Goal: Task Accomplishment & Management: Use online tool/utility

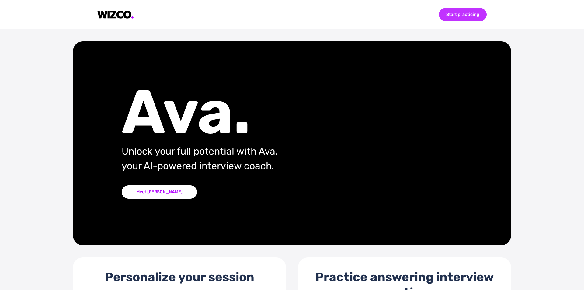
click at [447, 11] on div "Start practicing" at bounding box center [463, 14] width 48 height 13
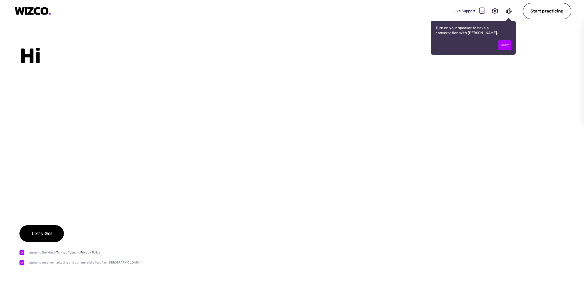
checkbox input "true"
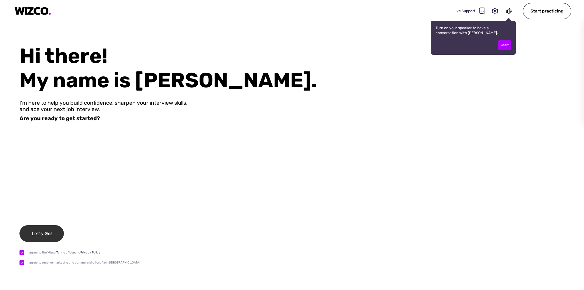
click at [51, 237] on div "Let's Go!" at bounding box center [41, 233] width 44 height 17
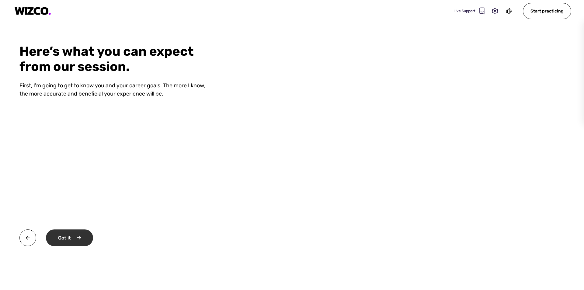
click at [70, 236] on div "Got it" at bounding box center [69, 237] width 47 height 17
click at [332, 199] on video at bounding box center [409, 145] width 350 height 290
click at [334, 198] on video at bounding box center [409, 145] width 350 height 290
click at [336, 198] on video at bounding box center [409, 145] width 350 height 290
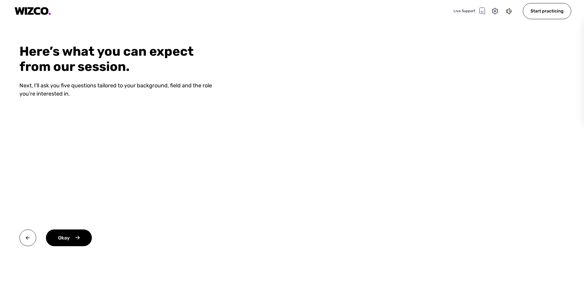
click at [368, 113] on video at bounding box center [409, 145] width 350 height 290
click at [407, 133] on video at bounding box center [409, 145] width 350 height 290
drag, startPoint x: 353, startPoint y: 157, endPoint x: 310, endPoint y: 164, distance: 43.8
click at [331, 162] on video at bounding box center [409, 145] width 350 height 290
drag, startPoint x: 301, startPoint y: 170, endPoint x: 82, endPoint y: 226, distance: 225.7
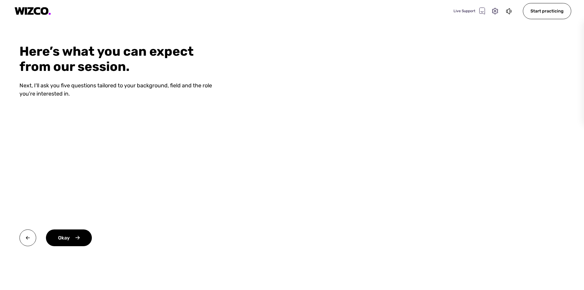
click at [287, 176] on video at bounding box center [409, 145] width 350 height 290
click at [64, 241] on div "Okay" at bounding box center [69, 237] width 46 height 17
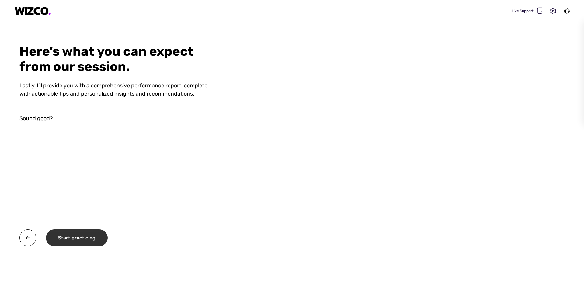
click at [88, 234] on div "Start practicing" at bounding box center [77, 237] width 62 height 17
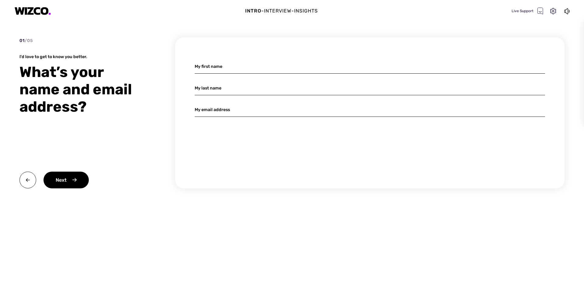
click at [225, 65] on input at bounding box center [370, 66] width 350 height 14
type input "[PERSON_NAME]"
click at [250, 93] on input "[PERSON_NAME]" at bounding box center [370, 88] width 350 height 14
type input "[PERSON_NAME]"
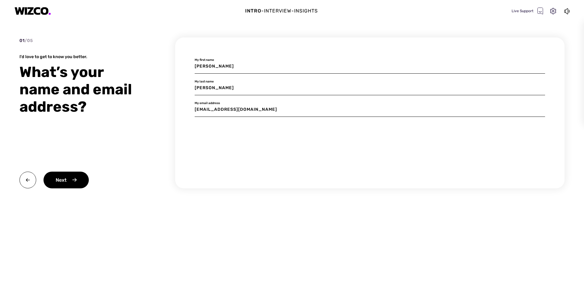
type input "[EMAIL_ADDRESS][DOMAIN_NAME]"
click at [82, 175] on div "Next" at bounding box center [65, 180] width 45 height 17
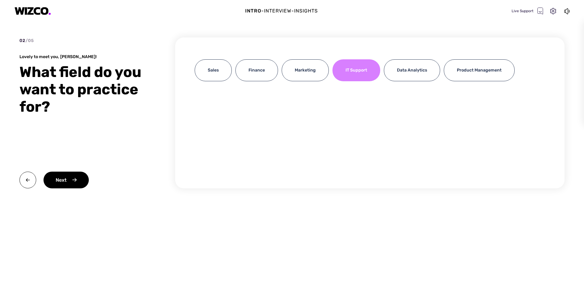
click at [360, 73] on div "IT Support" at bounding box center [356, 70] width 48 height 22
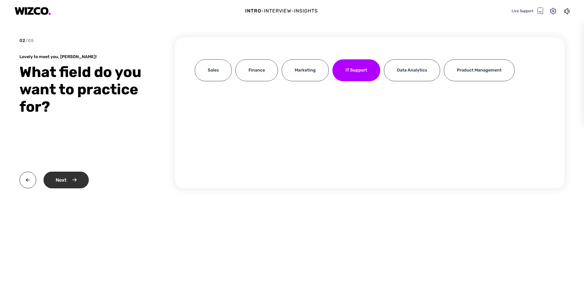
click at [77, 174] on div "Next" at bounding box center [65, 180] width 45 height 17
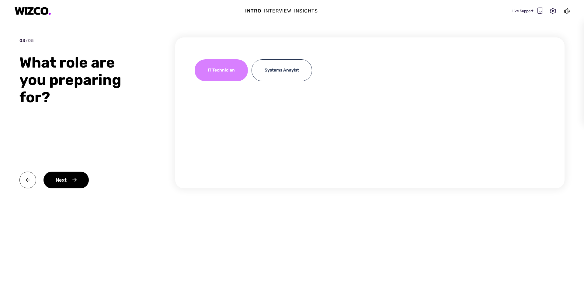
click at [228, 77] on div "IT Technician" at bounding box center [221, 70] width 53 height 22
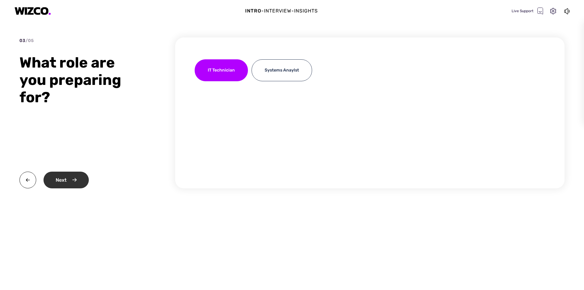
click at [80, 175] on div "Next" at bounding box center [65, 180] width 45 height 17
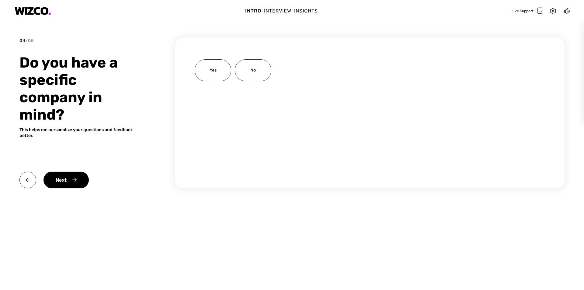
click at [286, 74] on div "Yes No" at bounding box center [370, 72] width 350 height 26
click at [253, 73] on div "No" at bounding box center [253, 70] width 36 height 22
click at [73, 171] on div "04 / 05 Do you have a specific company in mind? This helps me personalize your …" at bounding box center [83, 112] width 128 height 151
click at [71, 179] on div "Next" at bounding box center [65, 180] width 45 height 17
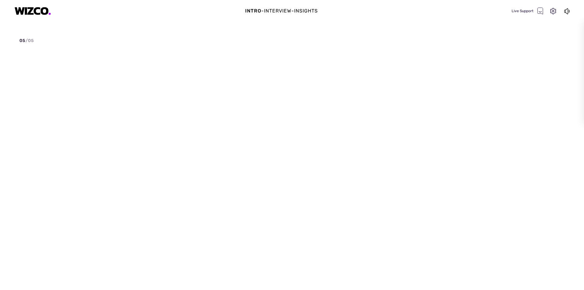
click at [71, 179] on div "05 / 05" at bounding box center [83, 112] width 128 height 151
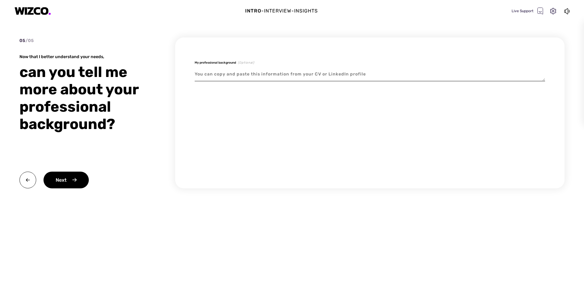
click at [233, 77] on textarea at bounding box center [370, 74] width 350 height 14
click at [233, 116] on div "My professional background (Optional)" at bounding box center [369, 112] width 389 height 151
drag, startPoint x: 251, startPoint y: 76, endPoint x: 268, endPoint y: 95, distance: 25.4
click at [253, 77] on textarea at bounding box center [370, 74] width 350 height 14
drag, startPoint x: 272, startPoint y: 91, endPoint x: 283, endPoint y: 79, distance: 15.7
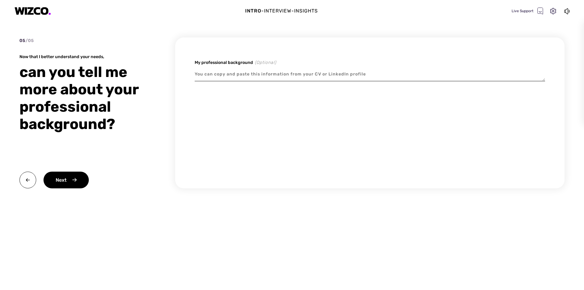
click at [274, 89] on div "My professional background (Optional)" at bounding box center [369, 112] width 389 height 151
click at [283, 79] on textarea at bounding box center [370, 74] width 350 height 14
click at [269, 78] on textarea at bounding box center [370, 74] width 350 height 14
paste textarea "Self-motivated and dedicated Frontend Engineer with over 9 years of experience …"
type textarea "x"
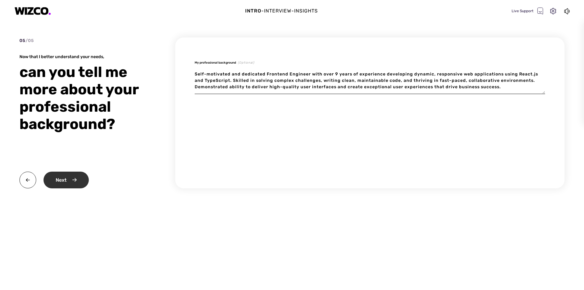
type textarea "Self-motivated and dedicated Frontend Engineer with over 9 years of experience …"
type textarea "x"
click at [60, 180] on div "Next" at bounding box center [65, 180] width 45 height 17
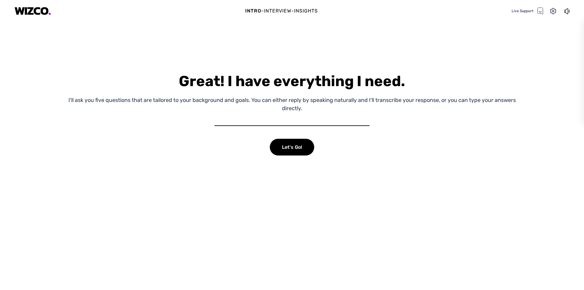
drag, startPoint x: 290, startPoint y: 119, endPoint x: 280, endPoint y: 117, distance: 10.5
click at [283, 117] on div "Great! I have everything I need. I'll ask you five questions that are tailored …" at bounding box center [292, 167] width 584 height 246
click at [263, 114] on div "Great! I have everything I need. I'll ask you five questions that are tailored …" at bounding box center [292, 167] width 584 height 246
drag, startPoint x: 263, startPoint y: 114, endPoint x: 287, endPoint y: 118, distance: 23.8
click at [265, 114] on div "Great! I have everything I need. I'll ask you five questions that are tailored …" at bounding box center [292, 167] width 584 height 246
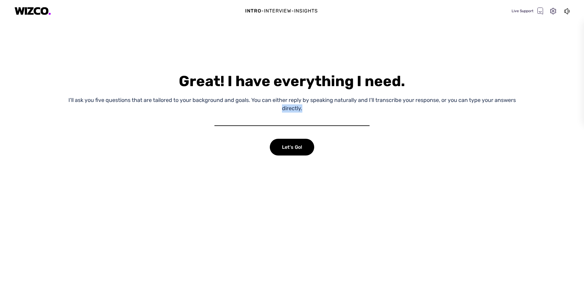
click at [312, 118] on div "Great! I have everything I need. I'll ask you five questions that are tailored …" at bounding box center [292, 167] width 584 height 246
drag, startPoint x: 312, startPoint y: 118, endPoint x: 365, endPoint y: 116, distance: 52.6
click at [314, 118] on div "Great! I have everything I need. I'll ask you five questions that are tailored …" at bounding box center [292, 167] width 584 height 246
drag, startPoint x: 462, startPoint y: 102, endPoint x: 551, endPoint y: 101, distance: 88.8
click at [545, 102] on div "Great! I have everything I need. I'll ask you five questions that are tailored …" at bounding box center [292, 167] width 584 height 246
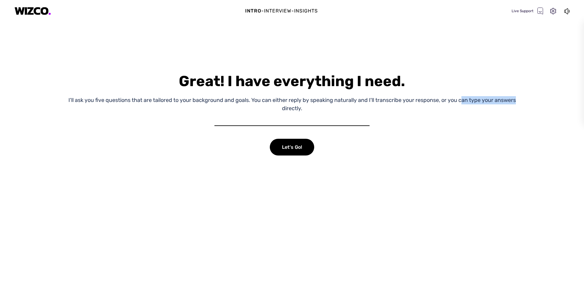
click at [551, 101] on div "Great! I have everything I need. I'll ask you five questions that are tailored …" at bounding box center [292, 167] width 584 height 246
click at [289, 149] on div "Let's Go!" at bounding box center [292, 147] width 44 height 17
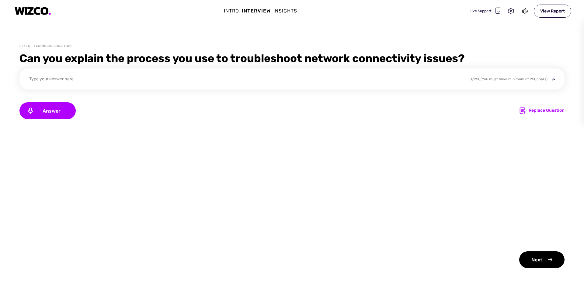
click at [59, 72] on div "Type your answer here 0 / 250 (You must have minimum of 250 chars)" at bounding box center [291, 78] width 545 height 21
click at [91, 79] on div "Type your answer here" at bounding box center [245, 80] width 433 height 8
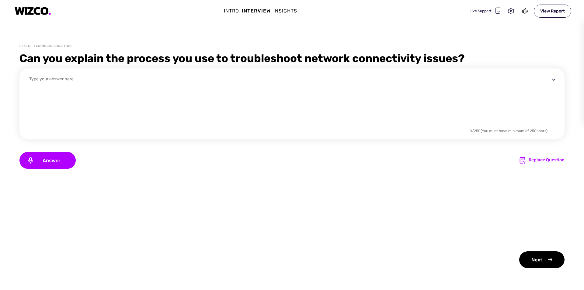
click at [92, 79] on textarea at bounding box center [289, 101] width 521 height 51
click at [91, 97] on textarea at bounding box center [289, 101] width 521 height 51
click at [89, 101] on textarea at bounding box center [289, 101] width 521 height 51
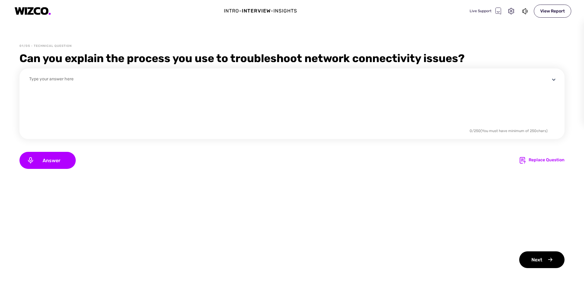
drag, startPoint x: 469, startPoint y: 131, endPoint x: 552, endPoint y: 131, distance: 83.3
click at [552, 131] on div at bounding box center [293, 107] width 528 height 63
click at [555, 81] on img at bounding box center [554, 80] width 8 height 8
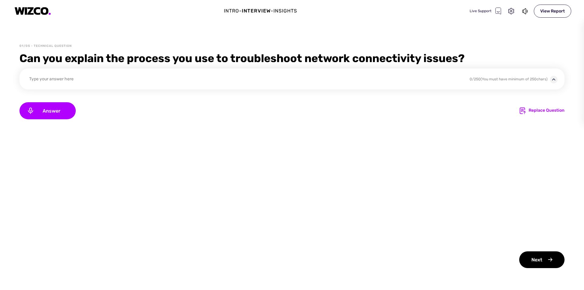
click at [555, 78] on img at bounding box center [554, 80] width 8 height 8
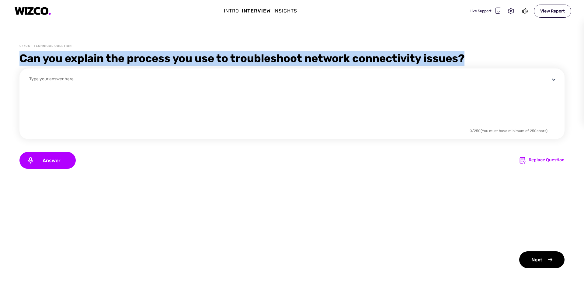
drag, startPoint x: 16, startPoint y: 53, endPoint x: 502, endPoint y: 54, distance: 485.4
click at [502, 54] on div "01/05 - Technical Question Can you explain the process you use to troubleshoot …" at bounding box center [292, 167] width 584 height 246
click at [502, 54] on div "Can you explain the process you use to troubleshoot network connectivity issues?" at bounding box center [291, 58] width 545 height 15
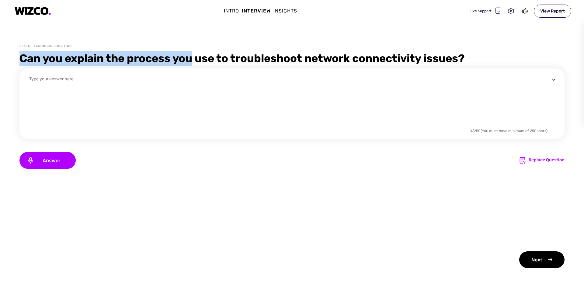
drag, startPoint x: 96, startPoint y: 57, endPoint x: 206, endPoint y: 56, distance: 110.7
click at [200, 57] on div "01/05 - Technical Question Can you explain the process you use to troubleshoot …" at bounding box center [292, 167] width 584 height 246
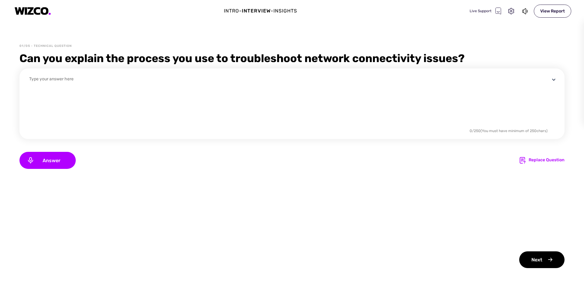
click at [206, 56] on div "Can you explain the process you use to troubleshoot network connectivity issues?" at bounding box center [291, 58] width 545 height 15
drag, startPoint x: 141, startPoint y: 59, endPoint x: 274, endPoint y: 59, distance: 132.3
click at [273, 59] on div "Can you explain the process you use to troubleshoot network connectivity issues?" at bounding box center [291, 58] width 545 height 15
click at [274, 59] on div "Can you explain the process you use to troubleshoot network connectivity issues?" at bounding box center [291, 58] width 545 height 15
drag, startPoint x: 180, startPoint y: 57, endPoint x: 315, endPoint y: 63, distance: 135.2
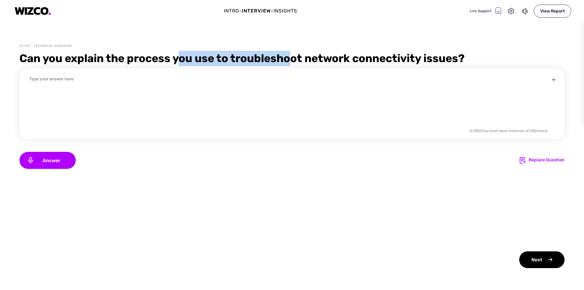
click at [309, 63] on div "Can you explain the process you use to troubleshoot network connectivity issues?" at bounding box center [291, 58] width 545 height 15
click at [316, 63] on div "Can you explain the process you use to troubleshoot network connectivity issues?" at bounding box center [291, 58] width 545 height 15
drag, startPoint x: 207, startPoint y: 64, endPoint x: 335, endPoint y: 62, distance: 127.8
click at [335, 62] on div "Can you explain the process you use to troubleshoot network connectivity issues?" at bounding box center [291, 58] width 545 height 15
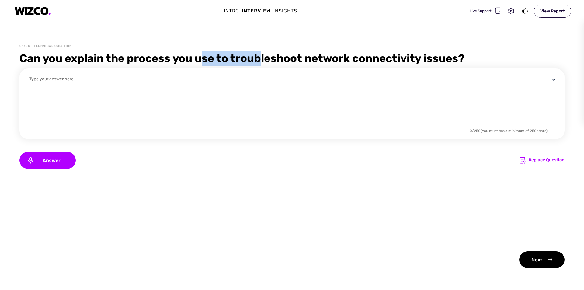
drag, startPoint x: 202, startPoint y: 58, endPoint x: 326, endPoint y: 57, distance: 123.8
click at [326, 57] on div "Can you explain the process you use to troubleshoot network connectivity issues?" at bounding box center [291, 58] width 545 height 15
click at [329, 57] on div "Can you explain the process you use to troubleshoot network connectivity issues?" at bounding box center [291, 58] width 545 height 15
drag, startPoint x: 240, startPoint y: 58, endPoint x: 374, endPoint y: 56, distance: 134.1
click at [374, 56] on div "Can you explain the process you use to troubleshoot network connectivity issues?" at bounding box center [291, 58] width 545 height 15
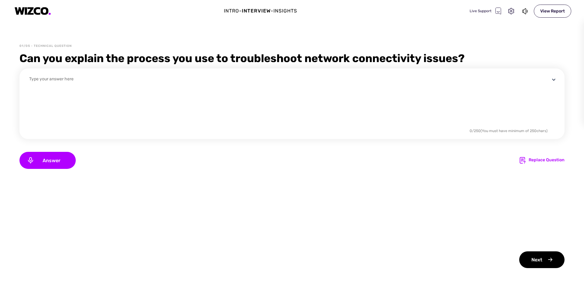
click at [379, 55] on div "Can you explain the process you use to troubleshoot network connectivity issues?" at bounding box center [291, 58] width 545 height 15
drag, startPoint x: 324, startPoint y: 52, endPoint x: 435, endPoint y: 56, distance: 111.4
click at [433, 57] on div "Can you explain the process you use to troubleshoot network connectivity issues?" at bounding box center [291, 58] width 545 height 15
click at [437, 56] on div "Can you explain the process you use to troubleshoot network connectivity issues?" at bounding box center [291, 58] width 545 height 15
drag, startPoint x: 359, startPoint y: 58, endPoint x: 481, endPoint y: 58, distance: 122.0
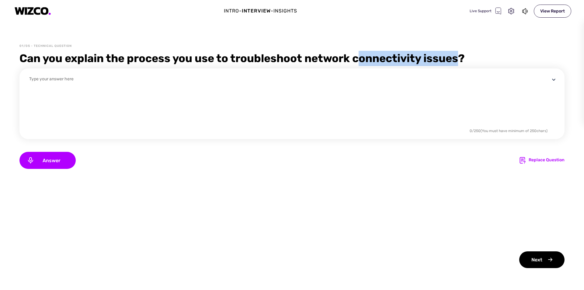
click at [476, 59] on div "Can you explain the process you use to troubleshoot network connectivity issues?" at bounding box center [291, 58] width 545 height 15
click at [481, 58] on div "Can you explain the process you use to troubleshoot network connectivity issues?" at bounding box center [291, 58] width 545 height 15
drag, startPoint x: 376, startPoint y: 59, endPoint x: 493, endPoint y: 58, distance: 116.8
click at [493, 58] on div "Can you explain the process you use to troubleshoot network connectivity issues?" at bounding box center [291, 58] width 545 height 15
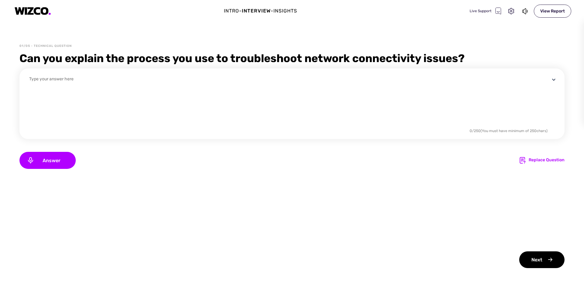
drag, startPoint x: 182, startPoint y: 113, endPoint x: 109, endPoint y: 164, distance: 89.4
click at [110, 163] on div "0 / 250 (You must have minimum of 250 chars) Answer Replace Question Next" at bounding box center [291, 168] width 545 height 200
click at [109, 164] on div "Answer Replace Question" at bounding box center [291, 160] width 545 height 17
click at [59, 159] on span "Answer" at bounding box center [51, 161] width 34 height 6
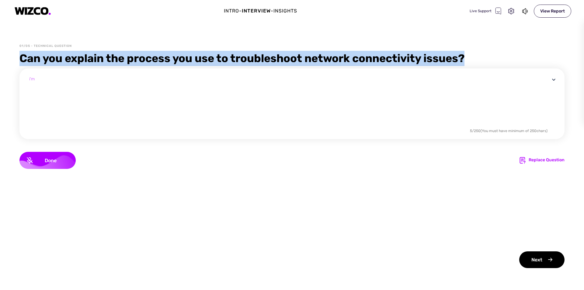
drag, startPoint x: 5, startPoint y: 59, endPoint x: 489, endPoint y: 56, distance: 484.2
click at [489, 56] on div "01/05 - Technical Question Can you explain the process you use to troubleshoot …" at bounding box center [292, 167] width 584 height 246
copy div "Can you explain the process you use to troubleshoot network connectivity issues?"
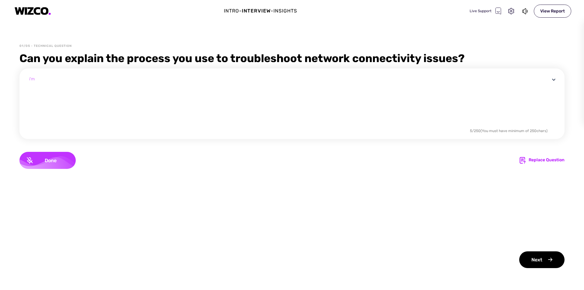
click at [33, 164] on div "Done" at bounding box center [47, 160] width 56 height 17
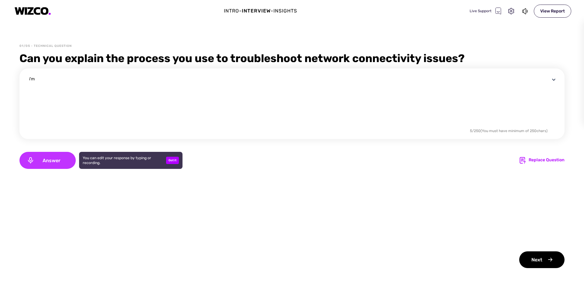
click at [46, 162] on span "Answer" at bounding box center [51, 161] width 34 height 6
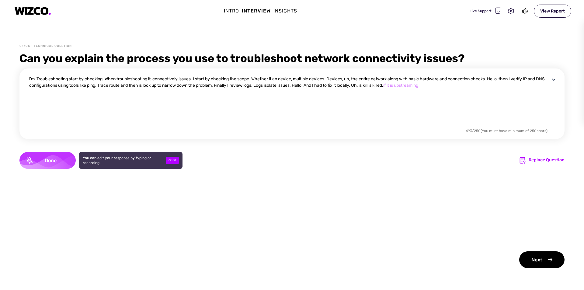
click at [46, 160] on span "Done" at bounding box center [51, 161] width 36 height 6
click at [173, 158] on div "Got it" at bounding box center [172, 160] width 13 height 7
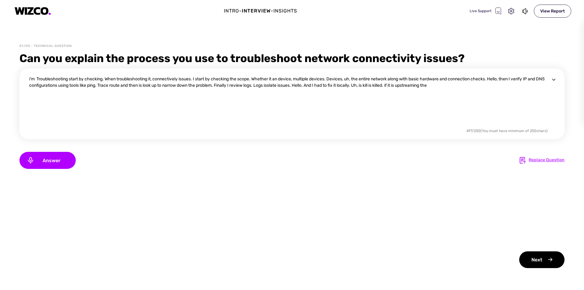
click at [533, 162] on div "Replace Question" at bounding box center [547, 160] width 36 height 7
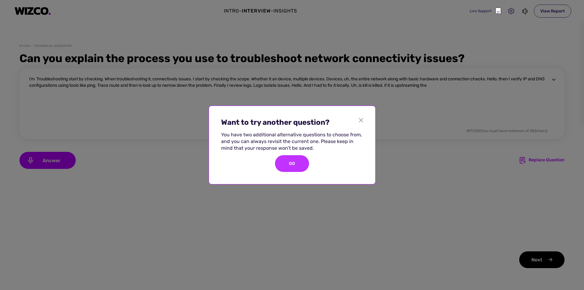
click at [287, 159] on div "GO" at bounding box center [292, 163] width 34 height 17
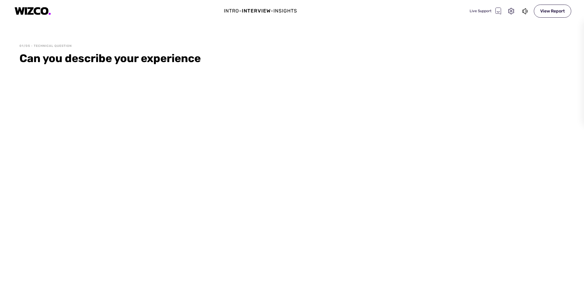
click at [167, 58] on div "Can you describe your experience" at bounding box center [291, 58] width 545 height 15
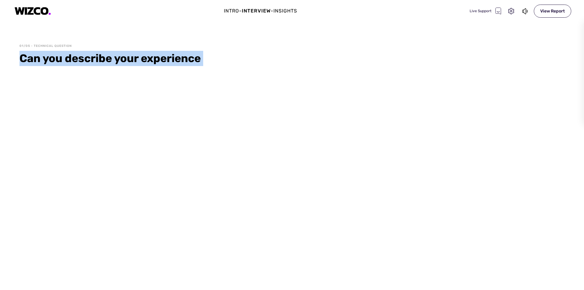
click at [167, 58] on div "Can you describe your experience" at bounding box center [291, 58] width 545 height 15
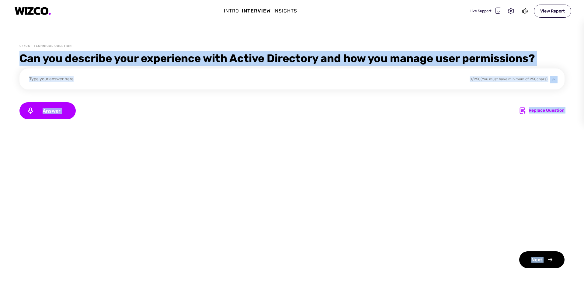
copy div "Can you describe your experience"
click at [88, 116] on div "Answer Replace Question" at bounding box center [291, 110] width 545 height 17
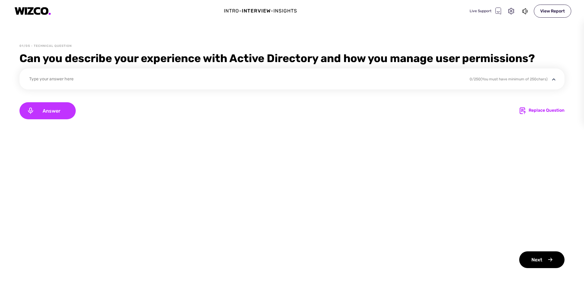
click at [48, 111] on span "Answer" at bounding box center [51, 111] width 34 height 6
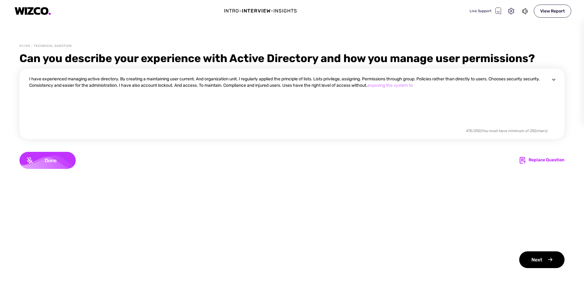
click at [50, 160] on span "Done" at bounding box center [51, 161] width 36 height 6
click at [539, 160] on div "Replace Question" at bounding box center [547, 160] width 36 height 7
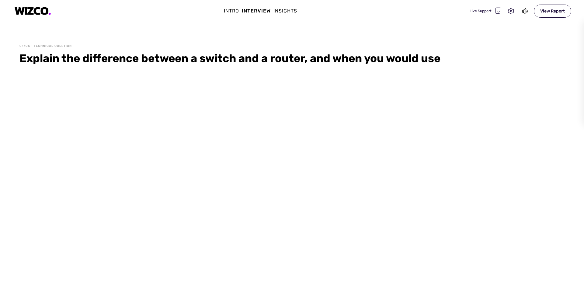
click at [198, 56] on div "Explain the difference between a switch and a router, and when you would use" at bounding box center [291, 58] width 545 height 15
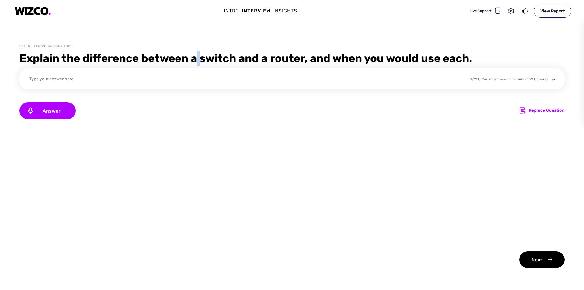
click at [198, 56] on div "Explain the difference between a switch and a router, and when you would use ea…" at bounding box center [291, 58] width 545 height 15
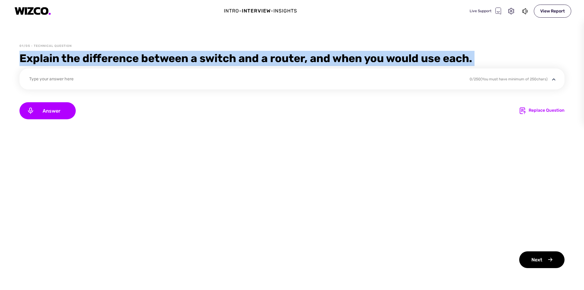
click at [198, 56] on div "Explain the difference between a switch and a router, and when you would use ea…" at bounding box center [291, 58] width 545 height 15
copy div "Explain the difference between a switch and a router, and when you would use ea…"
click at [48, 110] on span "Answer" at bounding box center [51, 111] width 34 height 6
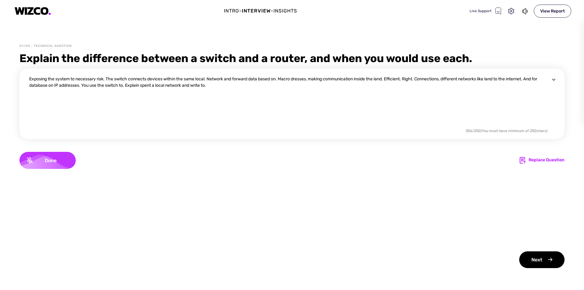
click at [57, 158] on span "Done" at bounding box center [51, 161] width 36 height 6
click at [528, 159] on div "Replace Question" at bounding box center [542, 160] width 46 height 7
click at [542, 160] on div "Replace Question" at bounding box center [547, 160] width 36 height 7
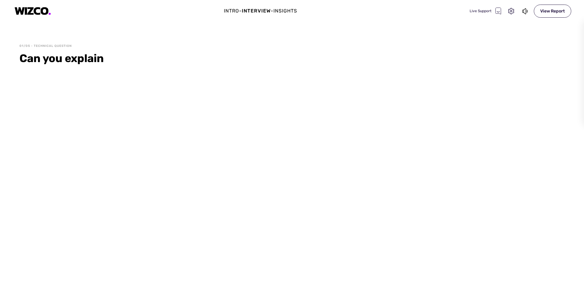
click at [88, 60] on div "Can you explain" at bounding box center [291, 58] width 545 height 15
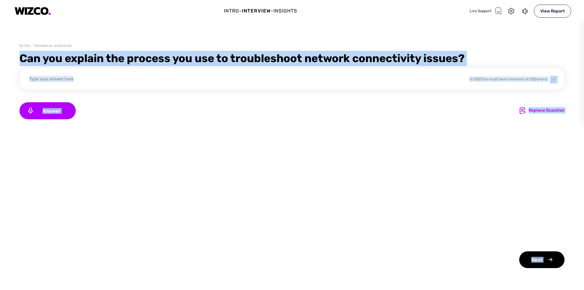
copy div "Can you explain"
click at [106, 57] on div "Can you explain the process you use to troubleshoot network connectivity issues?" at bounding box center [291, 58] width 545 height 15
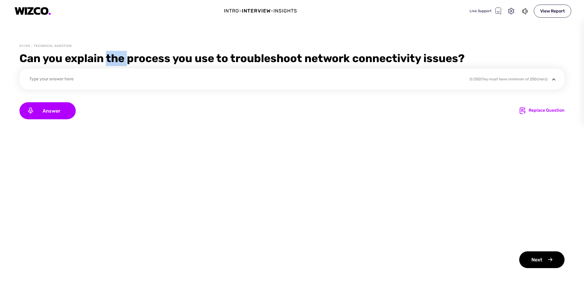
click at [106, 57] on div "Can you explain the process you use to troubleshoot network connectivity issues?" at bounding box center [291, 58] width 545 height 15
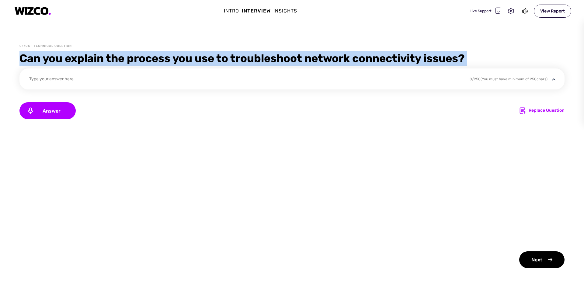
click at [106, 57] on div "Can you explain the process you use to troubleshoot network connectivity issues?" at bounding box center [291, 58] width 545 height 15
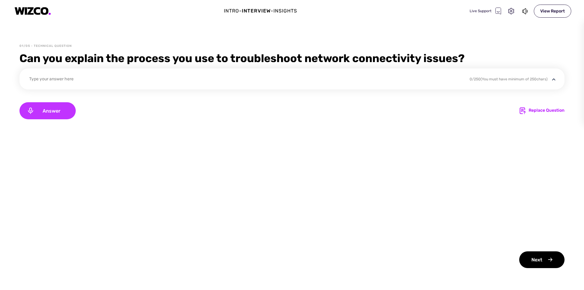
click at [47, 109] on span "Answer" at bounding box center [51, 111] width 34 height 6
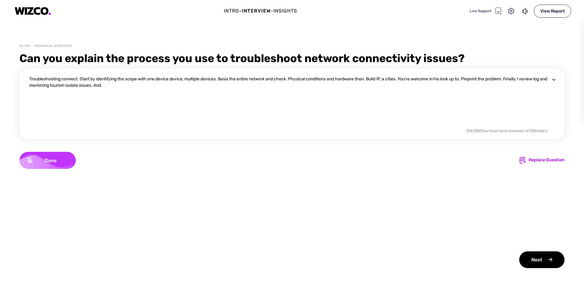
click at [47, 165] on div "Done" at bounding box center [47, 160] width 56 height 17
click at [537, 161] on div "Replace Question" at bounding box center [547, 160] width 36 height 7
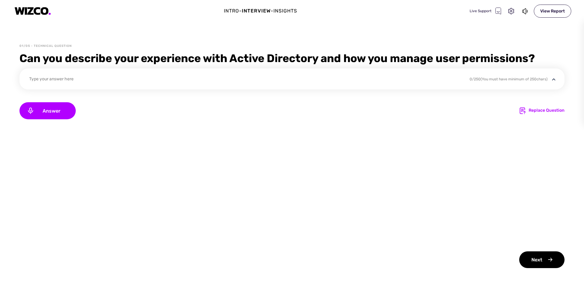
click at [304, 58] on div "Can you describe your experience with Active Directory and how you manage user …" at bounding box center [291, 58] width 545 height 15
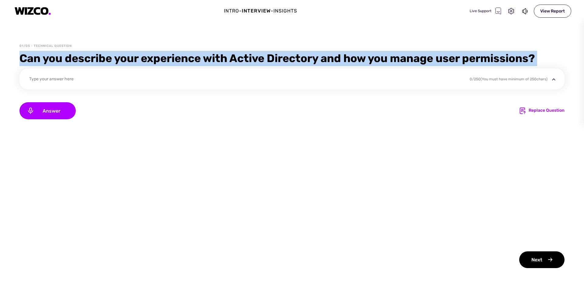
click at [304, 58] on div "Can you describe your experience with Active Directory and how you manage user …" at bounding box center [291, 58] width 545 height 15
copy div "Can you describe your experience with Active Directory and how you manage user …"
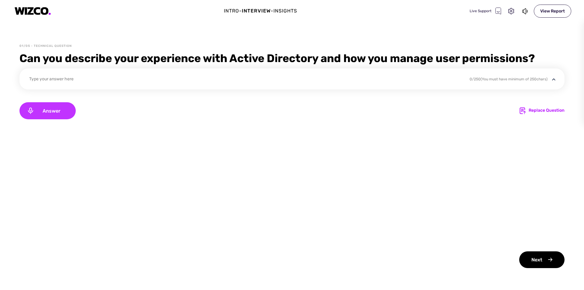
click at [40, 110] on span "Answer" at bounding box center [51, 111] width 34 height 6
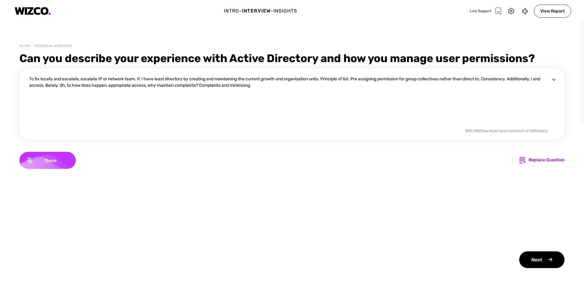
click at [59, 165] on div "Done" at bounding box center [47, 160] width 56 height 17
click at [551, 160] on div "Replace Question" at bounding box center [547, 160] width 36 height 7
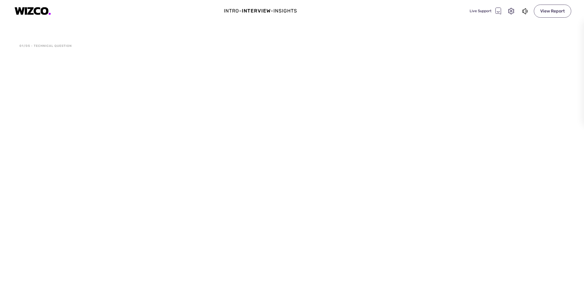
click at [555, 9] on div "View Report" at bounding box center [552, 11] width 37 height 13
click at [529, 9] on div at bounding box center [525, 11] width 8 height 8
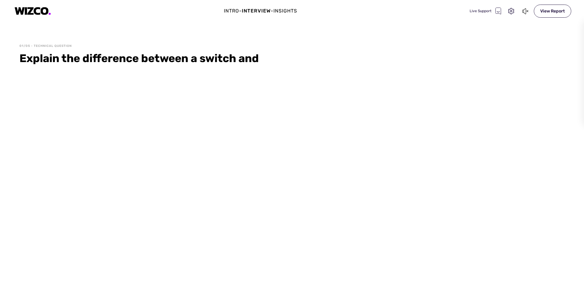
click at [525, 12] on icon at bounding box center [525, 11] width 7 height 7
click at [510, 10] on icon at bounding box center [511, 11] width 8 height 8
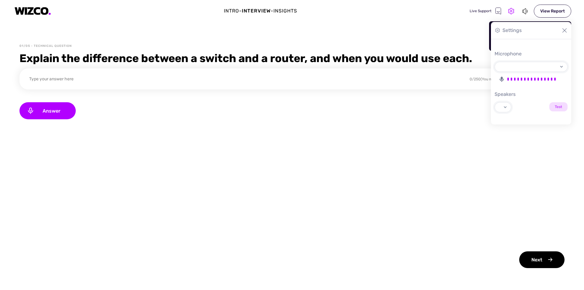
select select "cde36cd55a171daf2e489d2ad4a75456c6d306a87ca33f757db406406684dd1b"
select select "default"
click at [535, 66] on select "Microphone (High Definition Audio Device) CABLE Output (VB-Audio Virtual Cable)…" at bounding box center [529, 66] width 69 height 9
click at [536, 104] on select "Default - Headphones (High Definition Audio Device) Communications - Headphones…" at bounding box center [519, 107] width 48 height 9
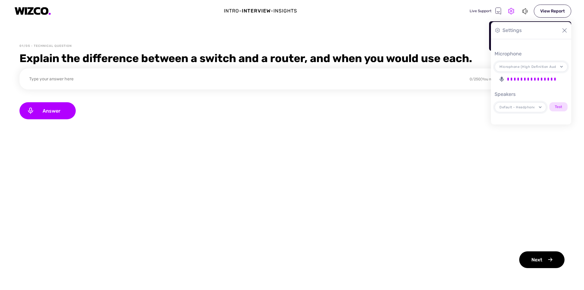
click at [535, 109] on select "Default - Headphones (High Definition Audio Device) Communications - Headphones…" at bounding box center [519, 107] width 48 height 9
click at [558, 106] on input "Test" at bounding box center [558, 106] width 18 height 9
click at [502, 33] on div "Settings" at bounding box center [531, 30] width 80 height 17
drag, startPoint x: 501, startPoint y: 33, endPoint x: 511, endPoint y: 30, distance: 10.7
click at [502, 33] on div "Settings" at bounding box center [531, 30] width 80 height 17
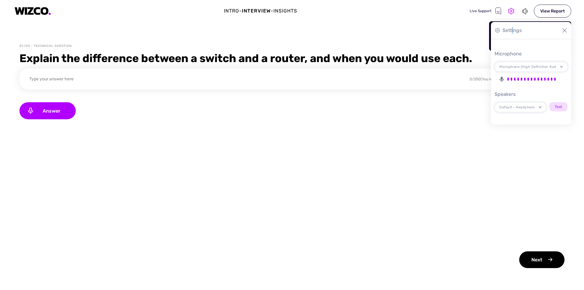
drag, startPoint x: 512, startPoint y: 30, endPoint x: 517, endPoint y: 29, distance: 5.3
click at [517, 29] on div "Settings" at bounding box center [511, 30] width 19 height 7
click at [559, 106] on input "Test" at bounding box center [558, 106] width 18 height 9
click at [530, 39] on div "Microphone Microphone (High Definition Audio Device) CABLE Output (VB-Audio Vir…" at bounding box center [531, 81] width 80 height 85
click at [566, 31] on img at bounding box center [564, 30] width 6 height 6
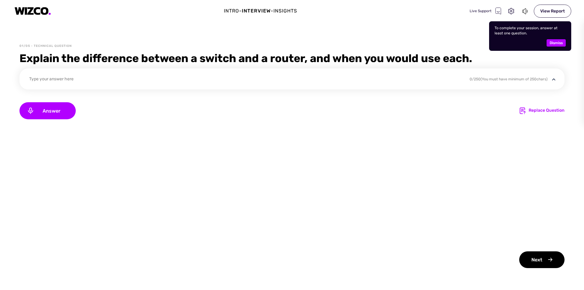
click at [497, 8] on icon at bounding box center [497, 11] width 5 height 6
click at [497, 9] on icon at bounding box center [497, 11] width 5 height 6
click at [497, 11] on icon at bounding box center [497, 11] width 5 height 6
drag, startPoint x: 515, startPoint y: 27, endPoint x: 516, endPoint y: 49, distance: 21.9
click at [516, 49] on div "To complete your session, answer at least one question. Dismiss" at bounding box center [530, 36] width 82 height 30
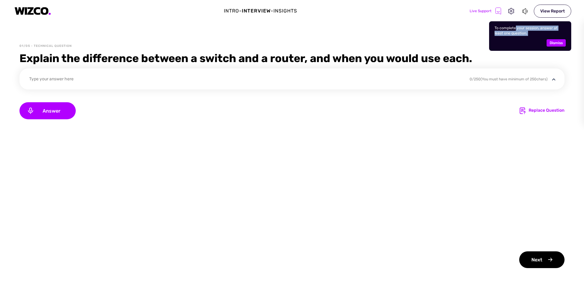
click at [530, 40] on div "Dismiss" at bounding box center [530, 42] width 71 height 7
click at [552, 42] on span "Dismiss" at bounding box center [556, 42] width 13 height 7
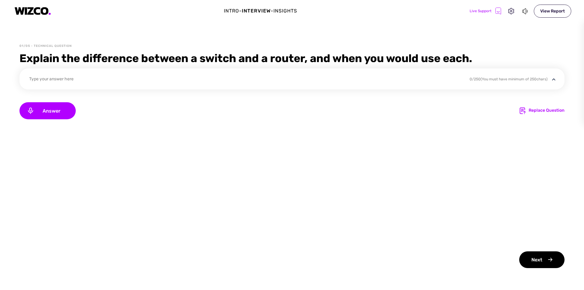
click at [443, 235] on div "Type your answer here 0 / 250 (You must have minimum of 250 chars) Answer Repla…" at bounding box center [291, 168] width 545 height 200
drag, startPoint x: 442, startPoint y: 233, endPoint x: 440, endPoint y: 229, distance: 5.1
click at [442, 233] on div "Type your answer here 0 / 250 (You must have minimum of 250 chars) Answer Repla…" at bounding box center [291, 168] width 545 height 200
click at [439, 229] on div "Type your answer here 0 / 250 (You must have minimum of 250 chars) Answer Repla…" at bounding box center [291, 168] width 545 height 200
drag, startPoint x: 439, startPoint y: 229, endPoint x: 433, endPoint y: 223, distance: 8.2
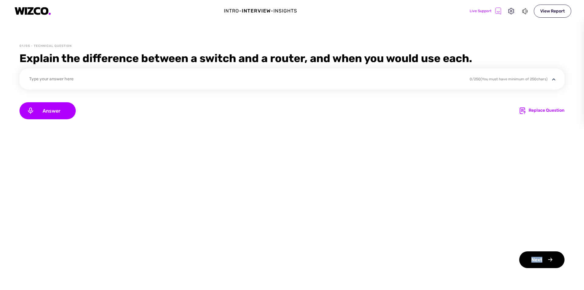
click at [434, 224] on div "Type your answer here 0 / 250 (You must have minimum of 250 chars) Answer Repla…" at bounding box center [291, 168] width 545 height 200
drag, startPoint x: 277, startPoint y: 8, endPoint x: 344, endPoint y: 14, distance: 66.9
click at [344, 14] on div "Intro - Interview - Insights Live Support View Report" at bounding box center [292, 11] width 584 height 22
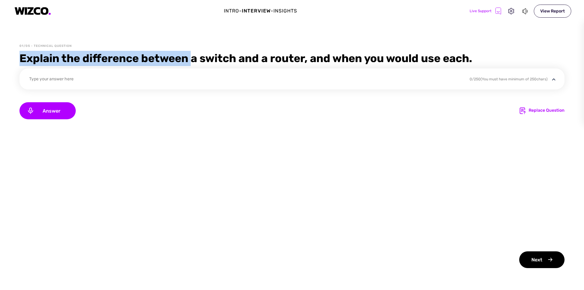
drag, startPoint x: 149, startPoint y: 61, endPoint x: 194, endPoint y: 63, distance: 45.0
click at [194, 63] on div "01/05 - Technical Question Explain the difference between a switch and a router…" at bounding box center [292, 167] width 584 height 246
click at [194, 63] on div "Explain the difference between a switch and a router, and when you would use ea…" at bounding box center [291, 58] width 545 height 15
drag, startPoint x: 142, startPoint y: 56, endPoint x: 272, endPoint y: 56, distance: 129.3
click at [272, 56] on div "Explain the difference between a switch and a router, and when you would use ea…" at bounding box center [291, 58] width 545 height 15
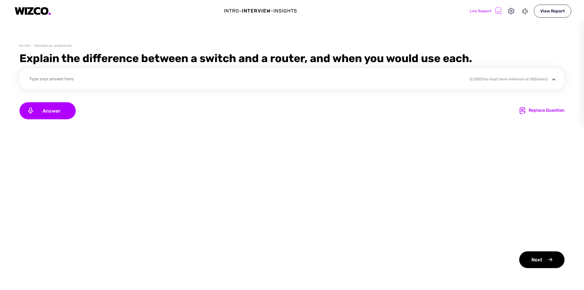
click at [282, 56] on div "Explain the difference between a switch and a router, and when you would use ea…" at bounding box center [291, 58] width 545 height 15
drag, startPoint x: 144, startPoint y: 61, endPoint x: 261, endPoint y: 63, distance: 117.4
click at [257, 63] on div "Explain the difference between a switch and a router, and when you would use ea…" at bounding box center [291, 58] width 545 height 15
click at [262, 63] on div "Explain the difference between a switch and a router, and when you would use ea…" at bounding box center [291, 58] width 545 height 15
drag, startPoint x: 256, startPoint y: 57, endPoint x: 308, endPoint y: 58, distance: 51.4
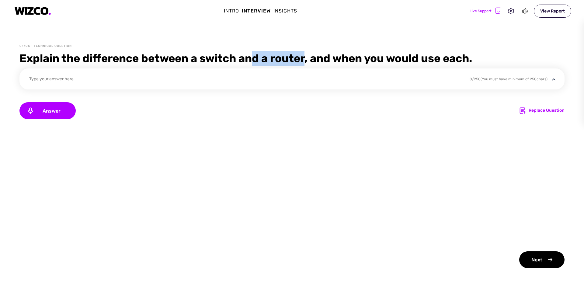
click at [308, 58] on div "Explain the difference between a switch and a router, and when you would use ea…" at bounding box center [291, 58] width 545 height 15
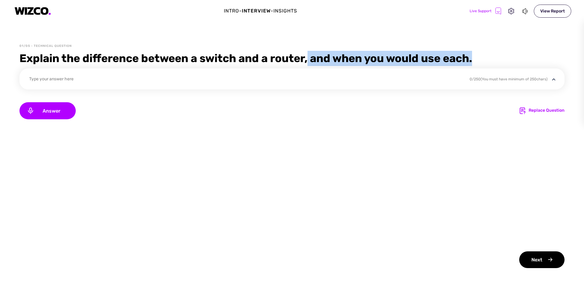
drag, startPoint x: 310, startPoint y: 60, endPoint x: 502, endPoint y: 60, distance: 191.6
click at [499, 60] on div "Explain the difference between a switch and a router, and when you would use ea…" at bounding box center [291, 58] width 545 height 15
drag, startPoint x: 502, startPoint y: 60, endPoint x: 498, endPoint y: 61, distance: 4.1
click at [502, 60] on div "Explain the difference between a switch and a router, and when you would use ea…" at bounding box center [291, 58] width 545 height 15
click at [495, 62] on div "Explain the difference between a switch and a router, and when you would use ea…" at bounding box center [291, 58] width 545 height 15
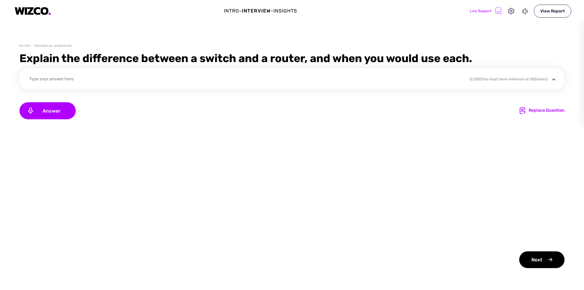
drag, startPoint x: 492, startPoint y: 61, endPoint x: 485, endPoint y: 61, distance: 6.4
click at [485, 61] on div "Explain the difference between a switch and a router, and when you would use ea…" at bounding box center [291, 58] width 545 height 15
drag, startPoint x: 496, startPoint y: 60, endPoint x: 514, endPoint y: 58, distance: 18.1
click at [514, 58] on div "Explain the difference between a switch and a router, and when you would use ea…" at bounding box center [291, 58] width 545 height 15
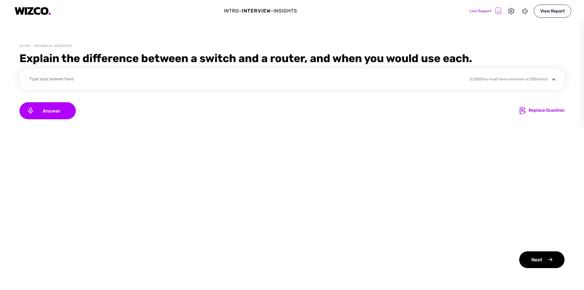
click at [514, 58] on div "Explain the difference between a switch and a router, and when you would use ea…" at bounding box center [291, 58] width 545 height 15
drag, startPoint x: 514, startPoint y: 58, endPoint x: 496, endPoint y: 64, distance: 19.1
click at [496, 64] on div "Explain the difference between a switch and a router, and when you would use ea…" at bounding box center [291, 58] width 545 height 15
click at [508, 77] on div "Type your answer here 0 / 250 (You must have minimum of 250 chars)" at bounding box center [291, 78] width 545 height 21
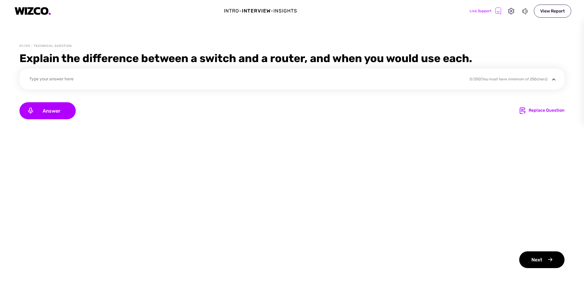
drag, startPoint x: 509, startPoint y: 78, endPoint x: 513, endPoint y: 79, distance: 5.0
click at [511, 78] on div "0 / 250 (You must have minimum of 250 chars)" at bounding box center [509, 78] width 78 height 5
click at [533, 82] on div "0 / 250 (You must have minimum of 250 chars)" at bounding box center [509, 78] width 78 height 5
click at [554, 81] on img at bounding box center [554, 80] width 8 height 8
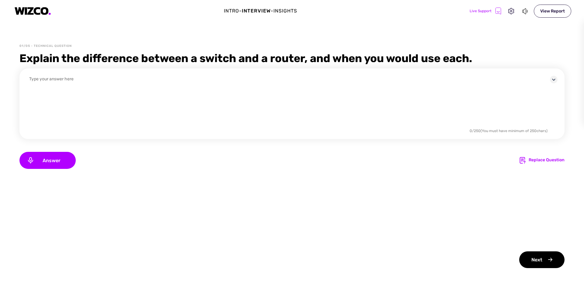
click at [554, 81] on img at bounding box center [554, 80] width 8 height 8
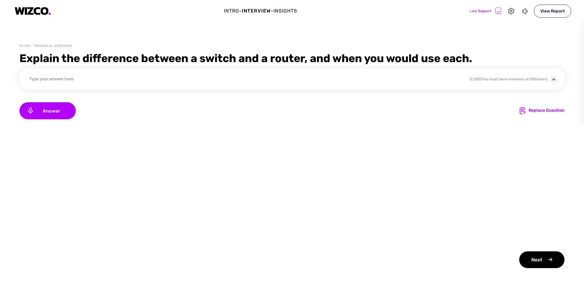
click at [554, 81] on img at bounding box center [554, 80] width 8 height 8
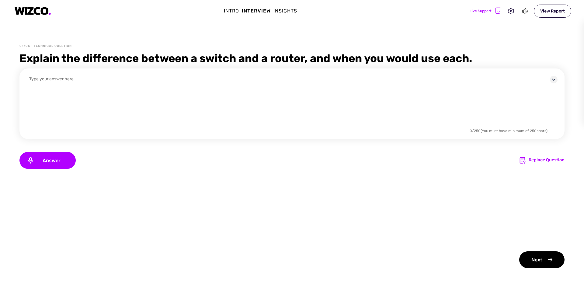
click at [554, 81] on img at bounding box center [554, 80] width 8 height 8
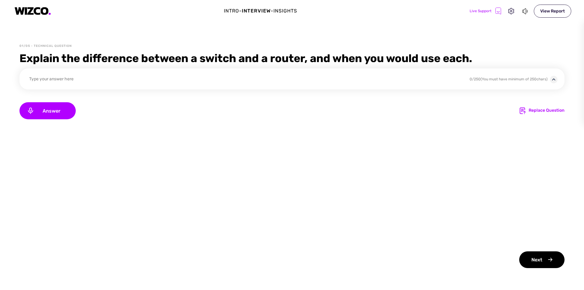
click at [554, 81] on img at bounding box center [554, 80] width 8 height 8
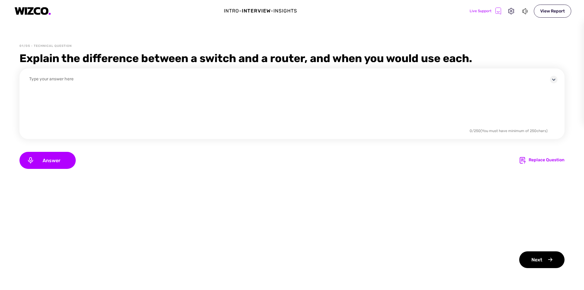
click at [554, 81] on img at bounding box center [554, 80] width 8 height 8
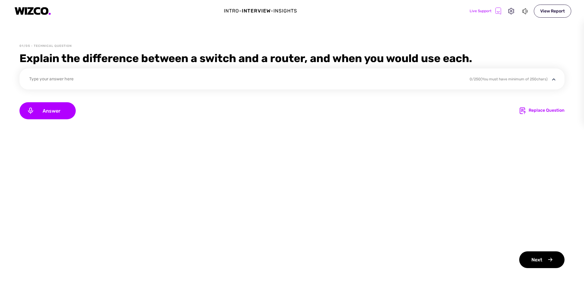
click at [423, 121] on div "Type your answer here 0 / 250 (You must have minimum of 250 chars) Answer Repla…" at bounding box center [291, 168] width 545 height 200
click at [552, 13] on div "View Report" at bounding box center [552, 11] width 37 height 13
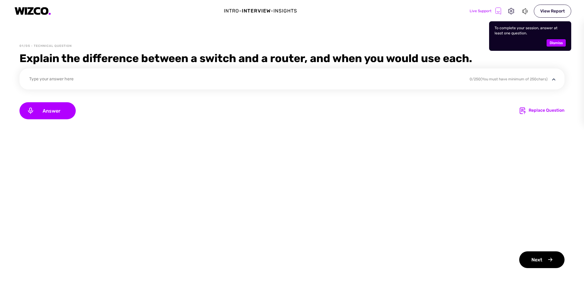
click at [556, 45] on span "Dismiss" at bounding box center [556, 42] width 13 height 7
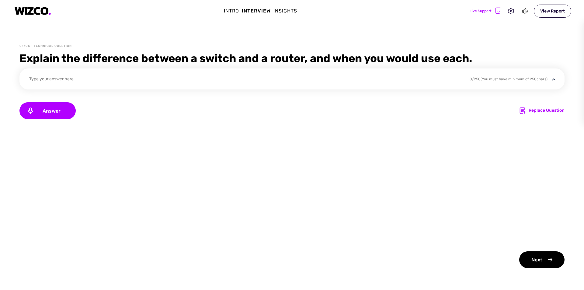
click at [556, 45] on div "01/05 - Technical Question Explain the difference between a switch and a router…" at bounding box center [292, 167] width 584 height 246
drag, startPoint x: 167, startPoint y: 125, endPoint x: 157, endPoint y: 132, distance: 12.1
click at [167, 125] on div "Type your answer here 0 / 250 (You must have minimum of 250 chars) Answer Repla…" at bounding box center [291, 168] width 545 height 200
click at [196, 123] on div "Type your answer here 0 / 250 (You must have minimum of 250 chars) Answer Repla…" at bounding box center [291, 168] width 545 height 200
